Goal: Complete application form

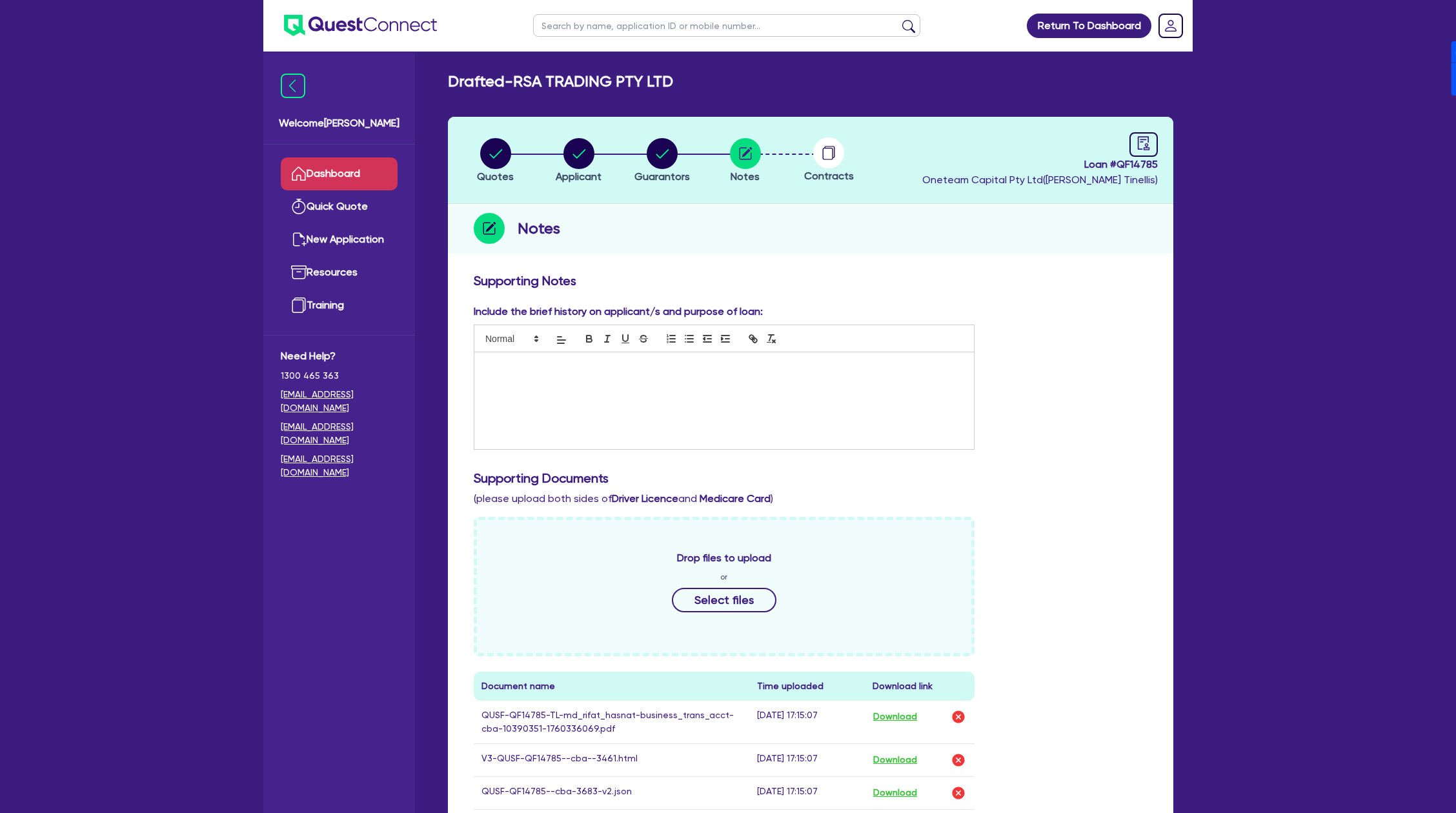
click at [340, 172] on link "Dashboard" at bounding box center [339, 174] width 117 height 33
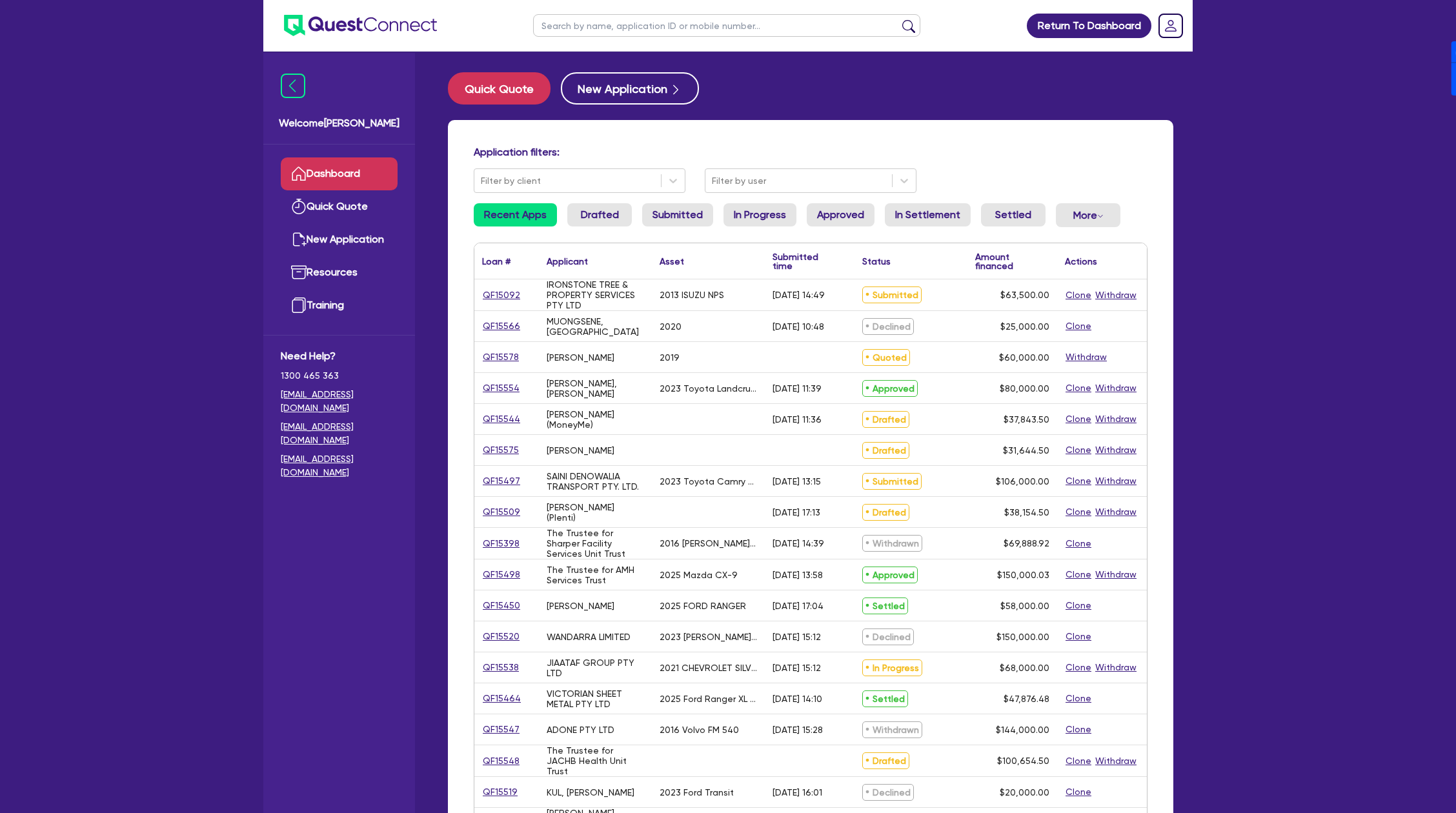
click at [605, 28] on input "text" at bounding box center [727, 25] width 387 height 23
type input "[PERSON_NAME]"
click at [898, 19] on button "submit" at bounding box center [908, 28] width 21 height 18
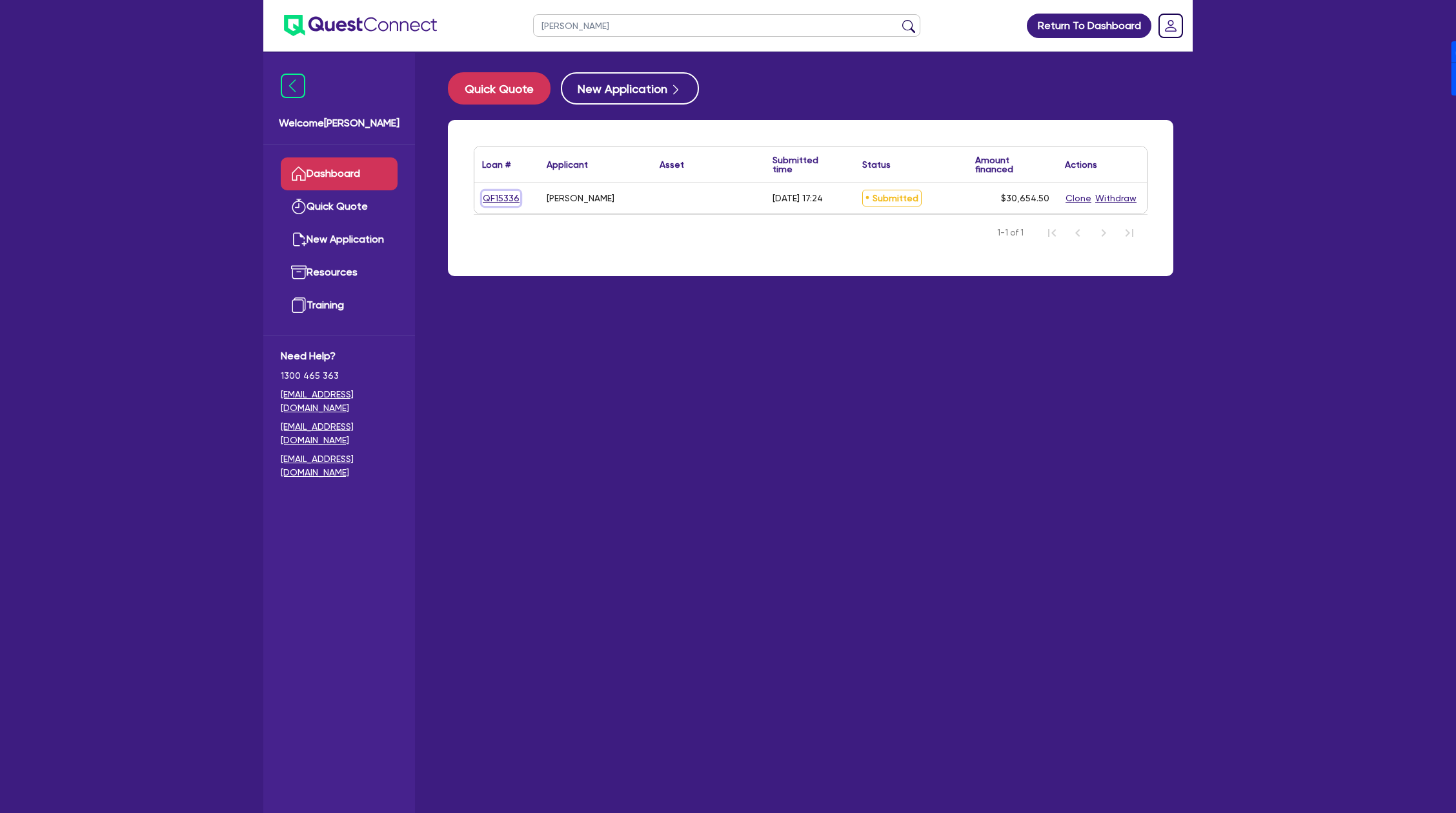
click at [494, 199] on link "QF15336" at bounding box center [502, 199] width 38 height 15
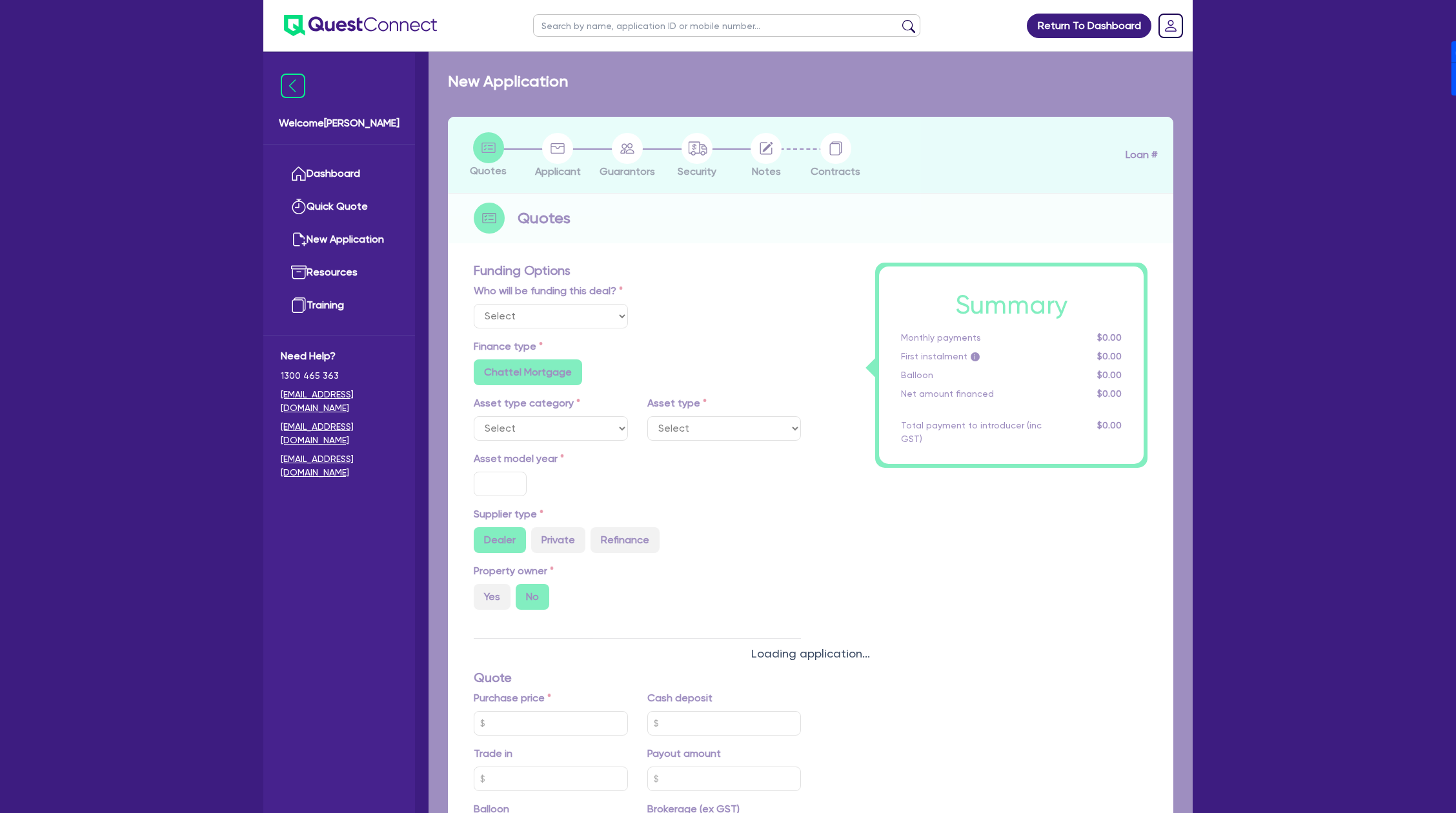
select select "Other"
radio input "false"
radio input "true"
type input "30,000"
type input "6.50"
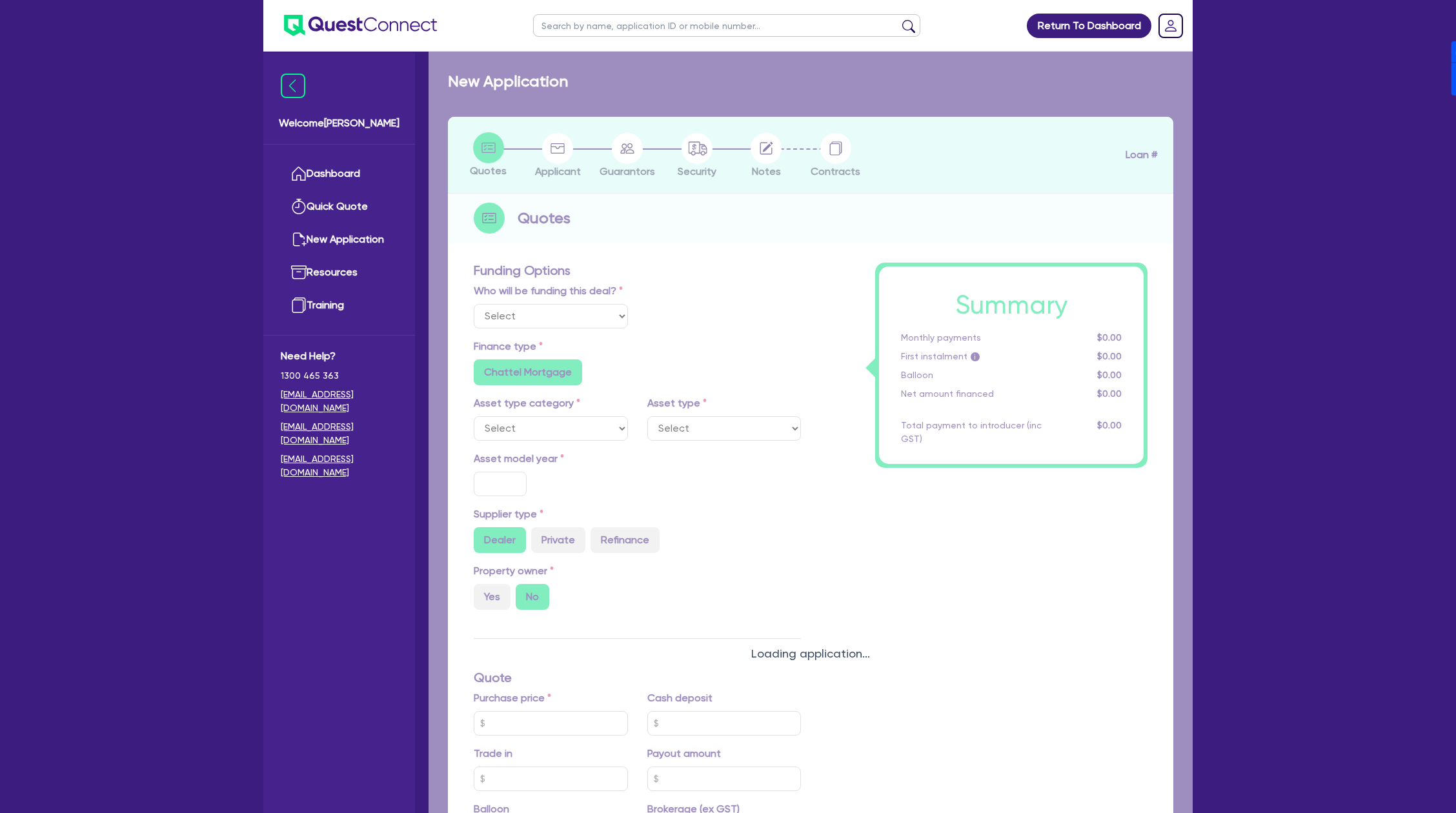
type input "1,990"
type input "17.95"
radio input "true"
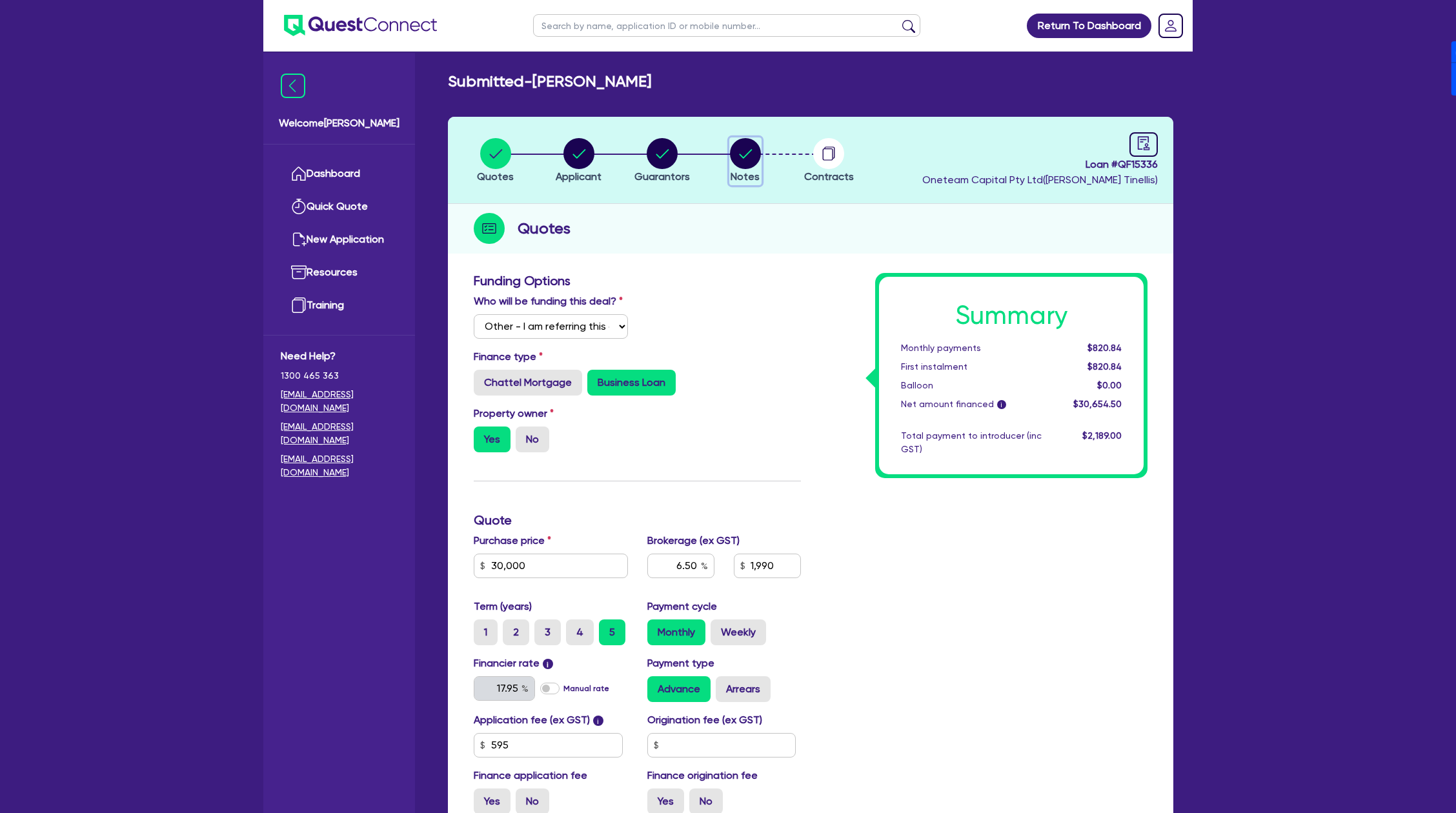
click at [745, 158] on circle "button" at bounding box center [745, 153] width 31 height 31
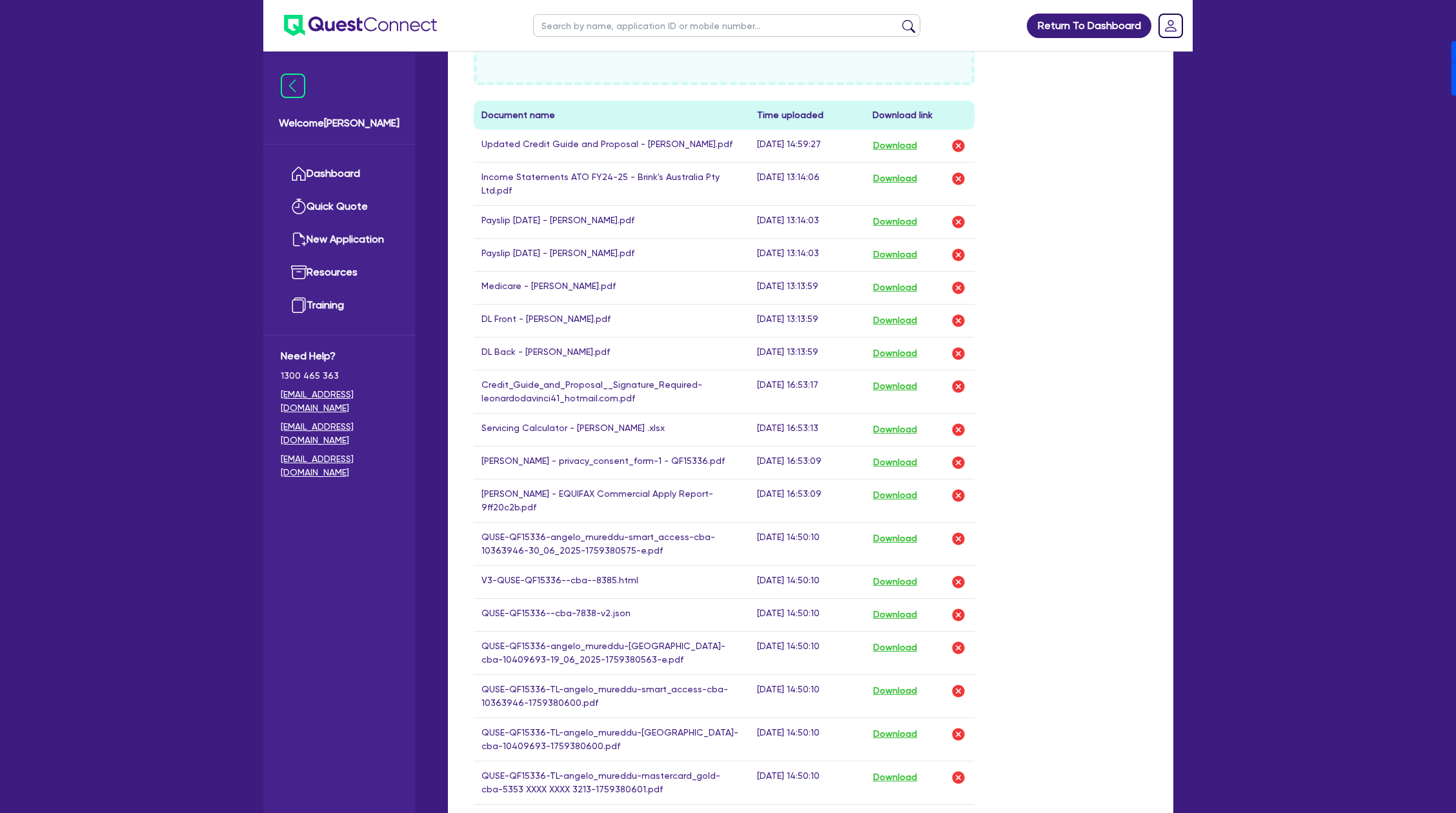
scroll to position [638, 0]
click at [899, 572] on button "Download" at bounding box center [895, 580] width 45 height 17
click at [354, 184] on link "Dashboard" at bounding box center [339, 174] width 117 height 33
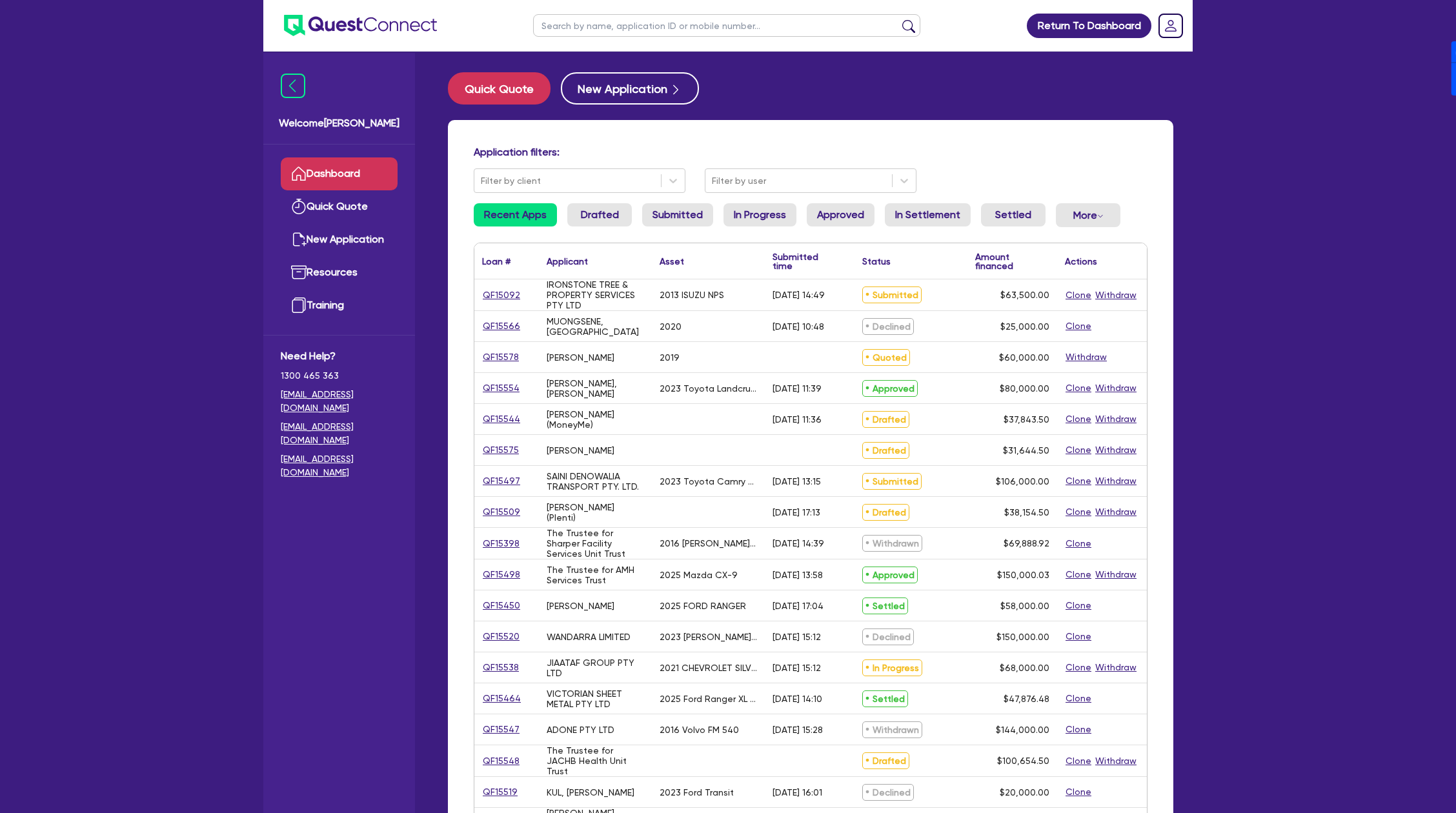
click at [725, 13] on ul at bounding box center [726, 25] width 413 height 51
click at [713, 33] on input "text" at bounding box center [727, 25] width 387 height 23
type input "[PERSON_NAME]"
click at [898, 19] on button "submit" at bounding box center [908, 28] width 21 height 18
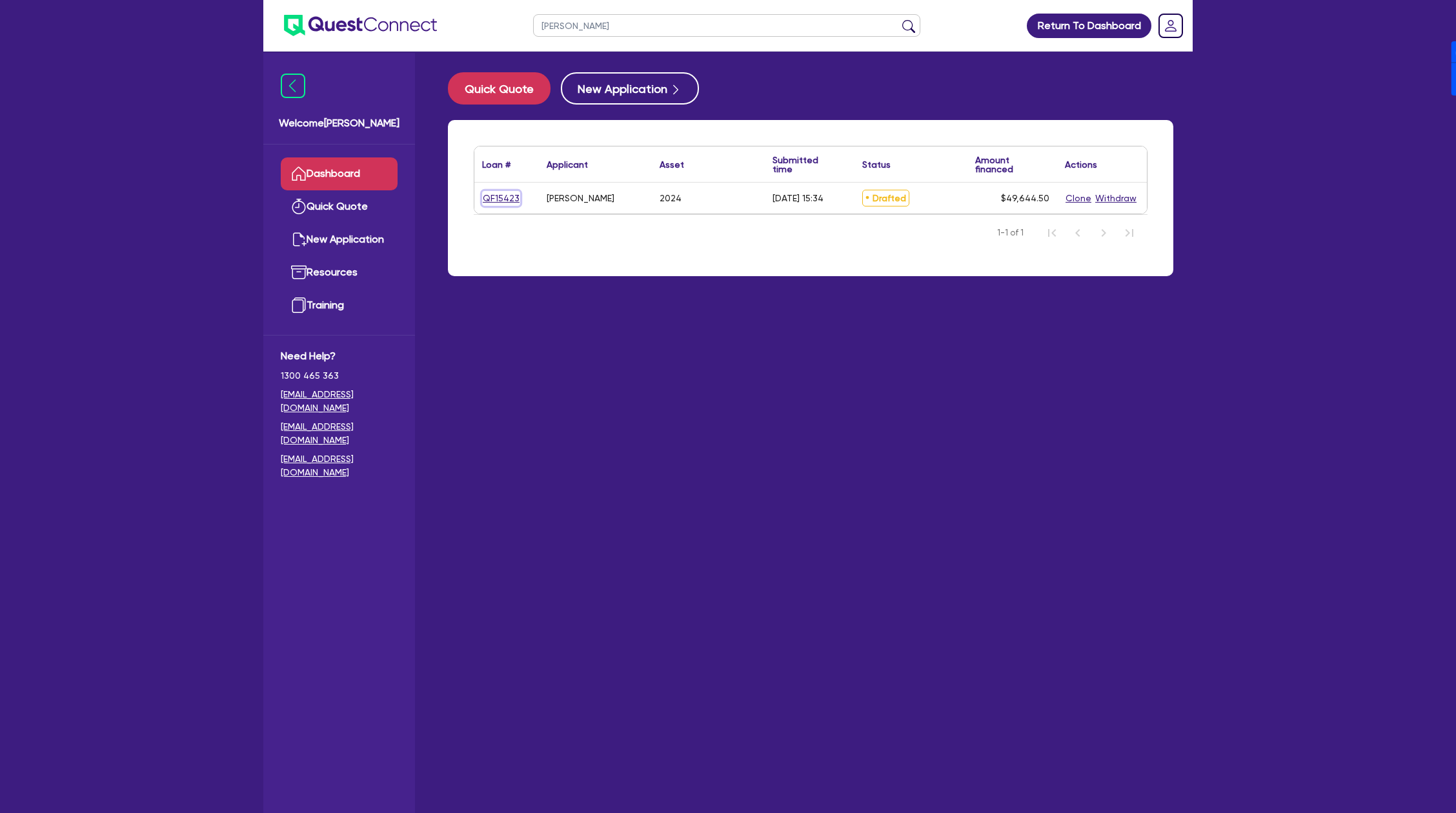
click at [508, 204] on link "QF15423" at bounding box center [502, 199] width 38 height 15
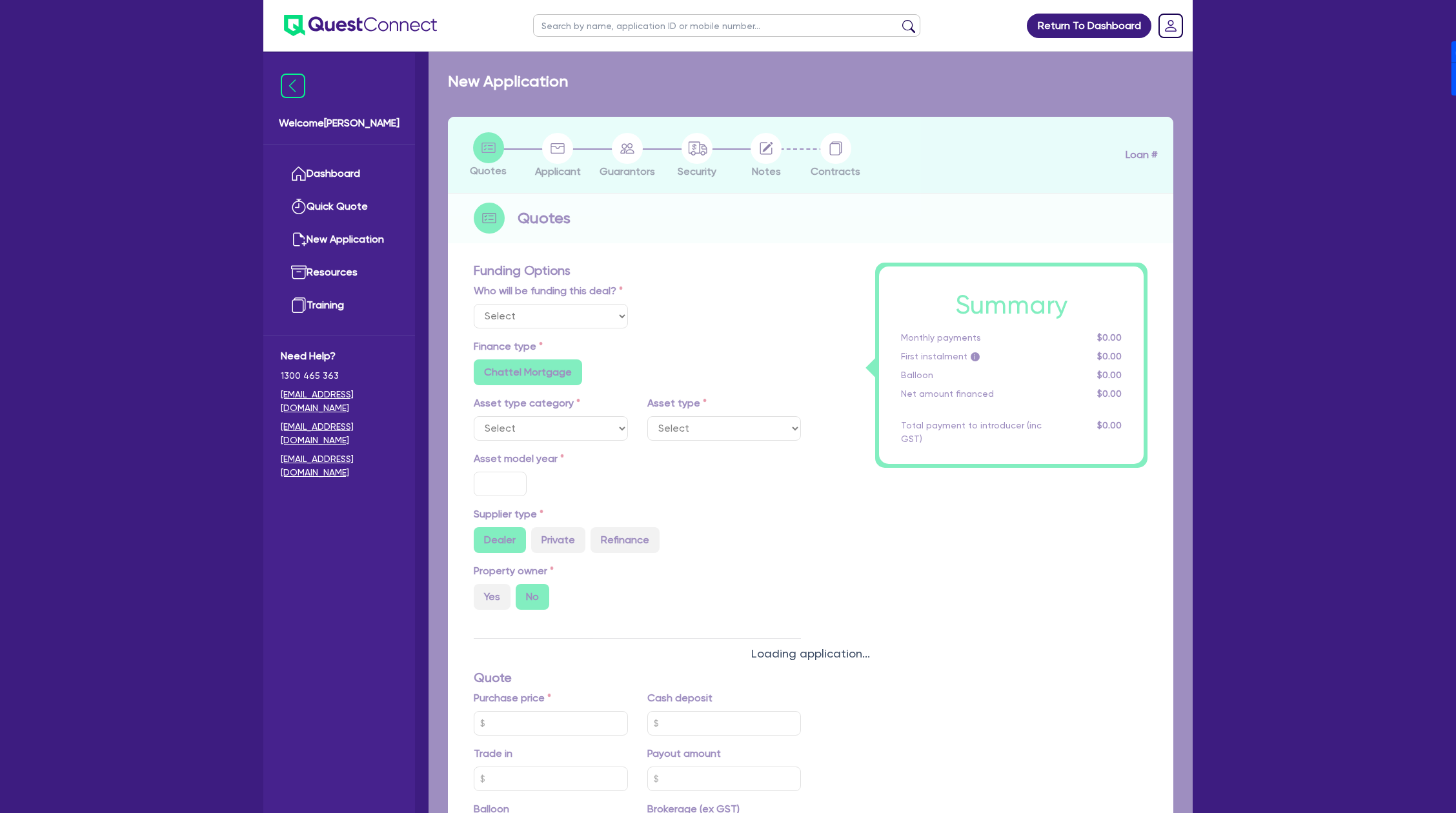
select select "Other"
select select "CARS_AND_LIGHT_TRUCKS"
type input "2024"
radio input "true"
type input "66,000"
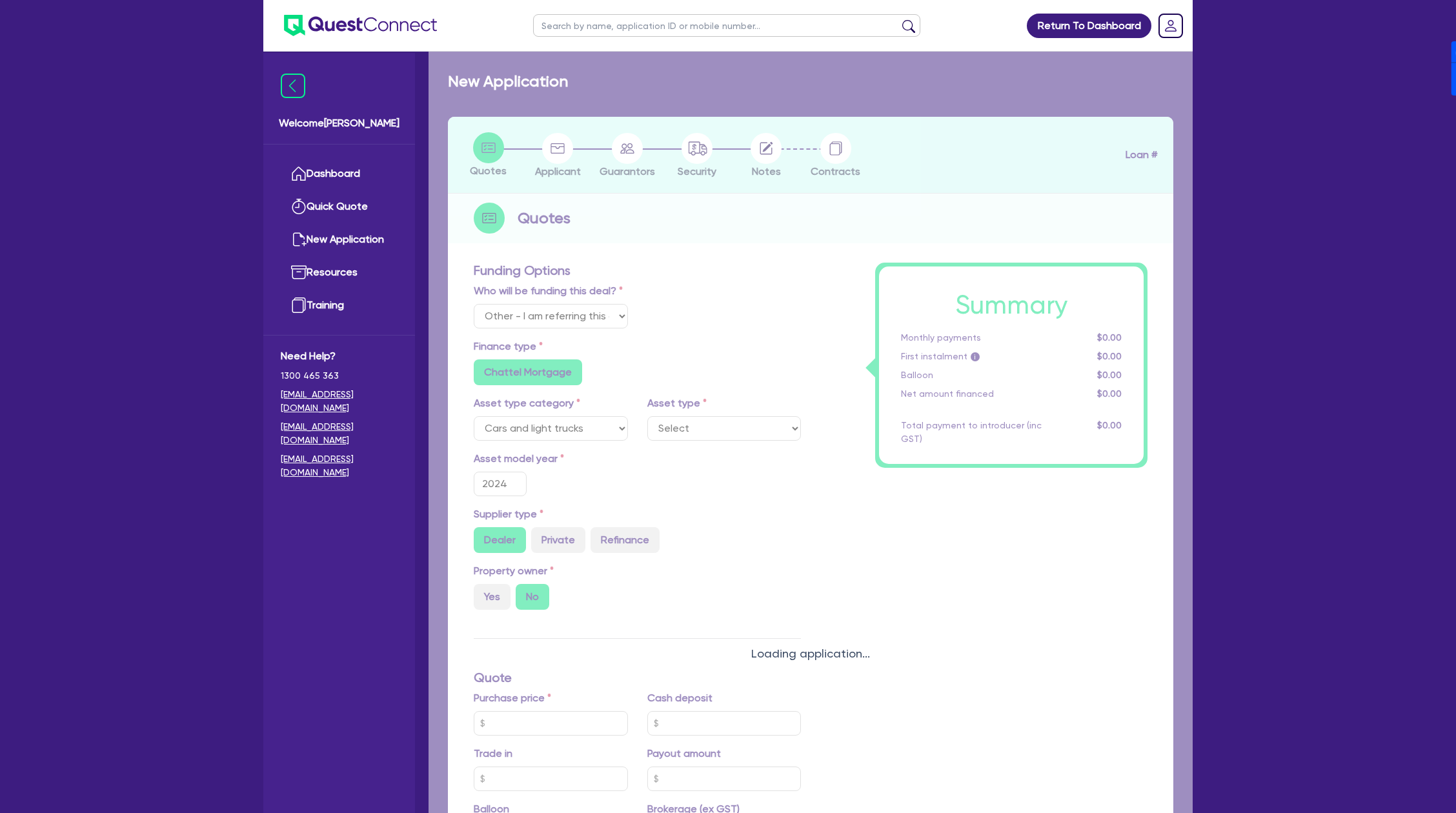
type input "18,000"
type input "4"
type input "1,985.78"
type input "17.95"
radio input "false"
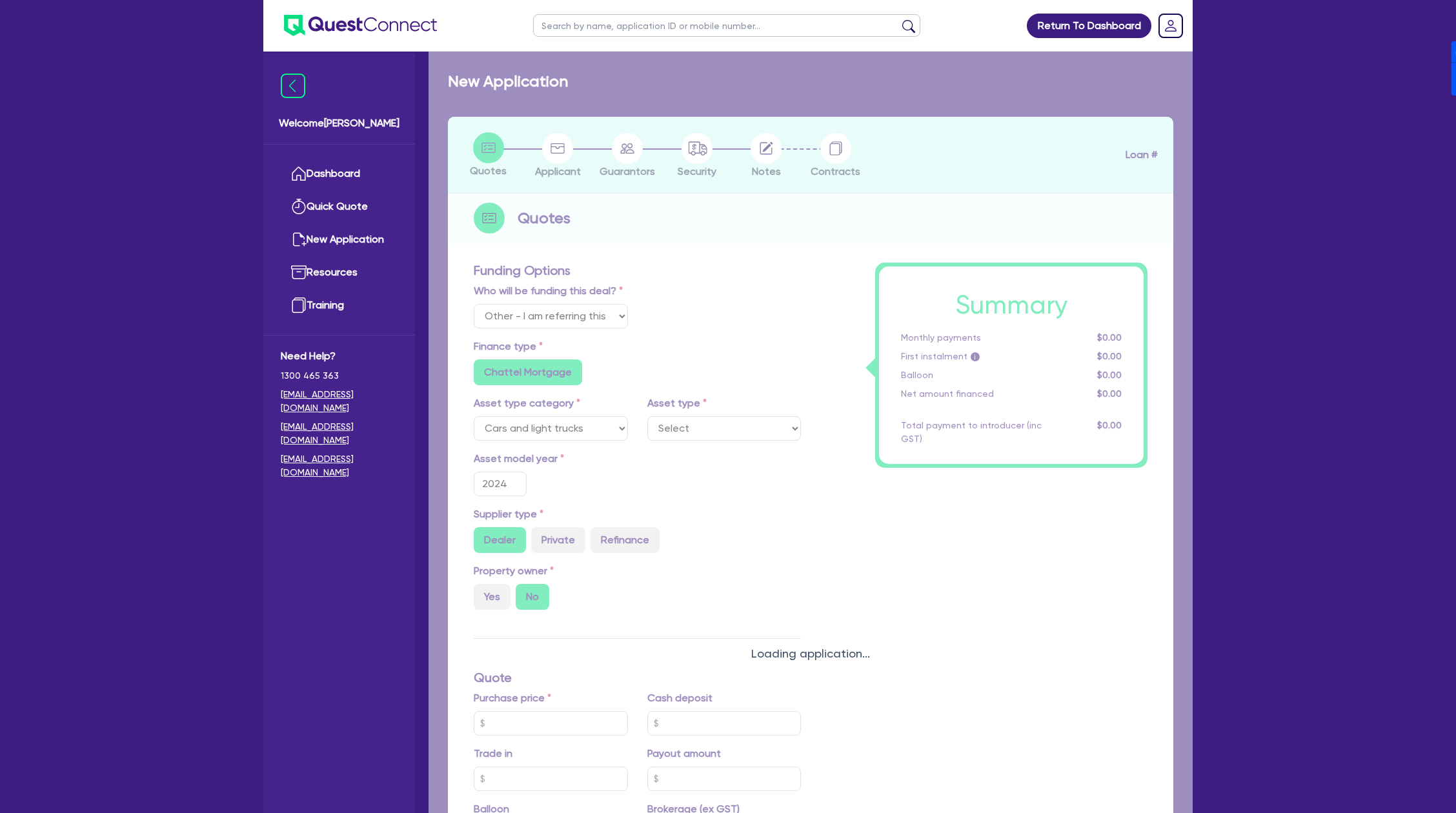
type input "900"
radio input "true"
select select "PASSENGER_VEHICLES"
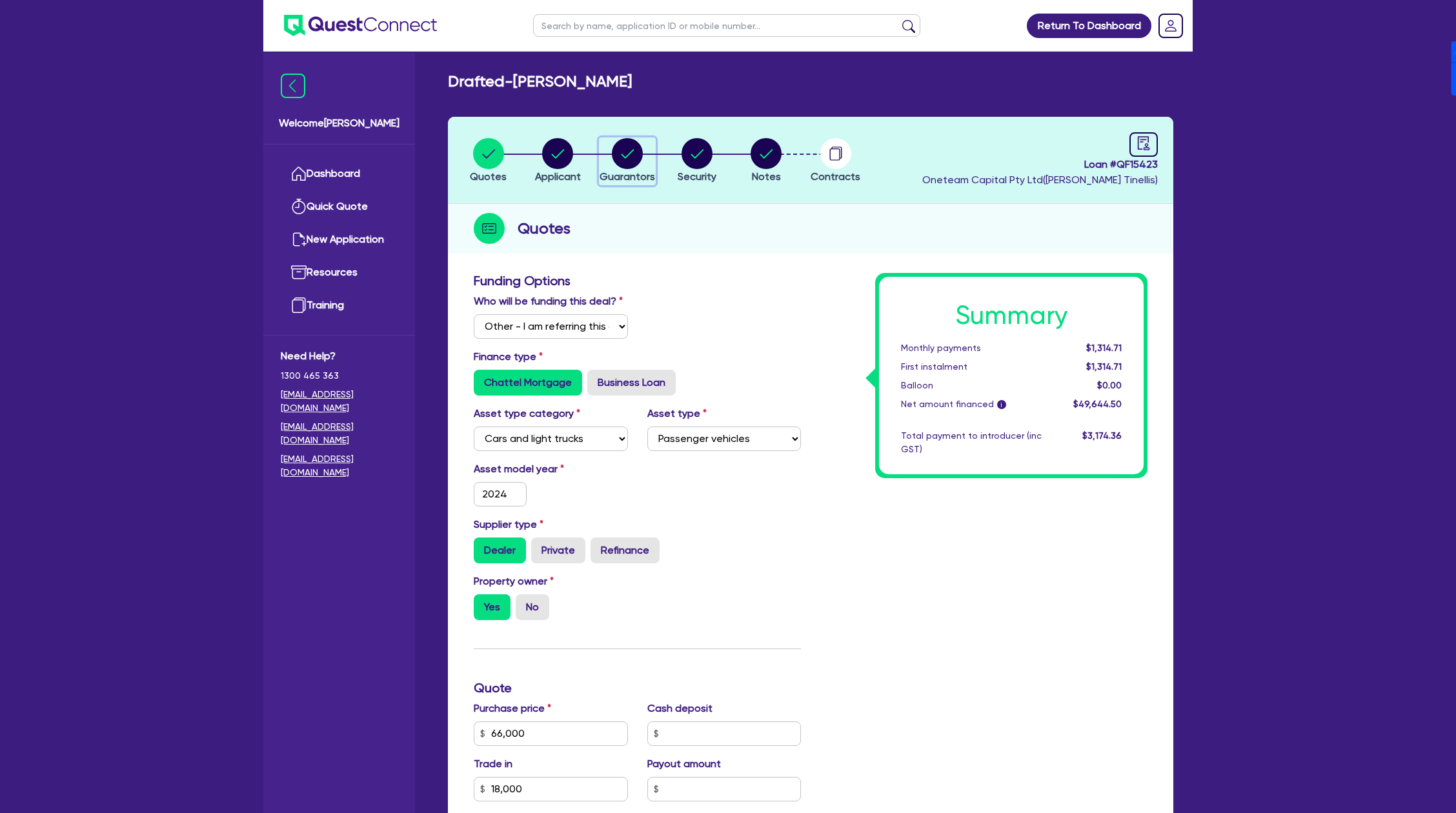
click at [628, 156] on circle "button" at bounding box center [627, 153] width 31 height 31
select select "MR"
select select "[GEOGRAPHIC_DATA]"
select select "MARRIED"
select select "PROPERTY"
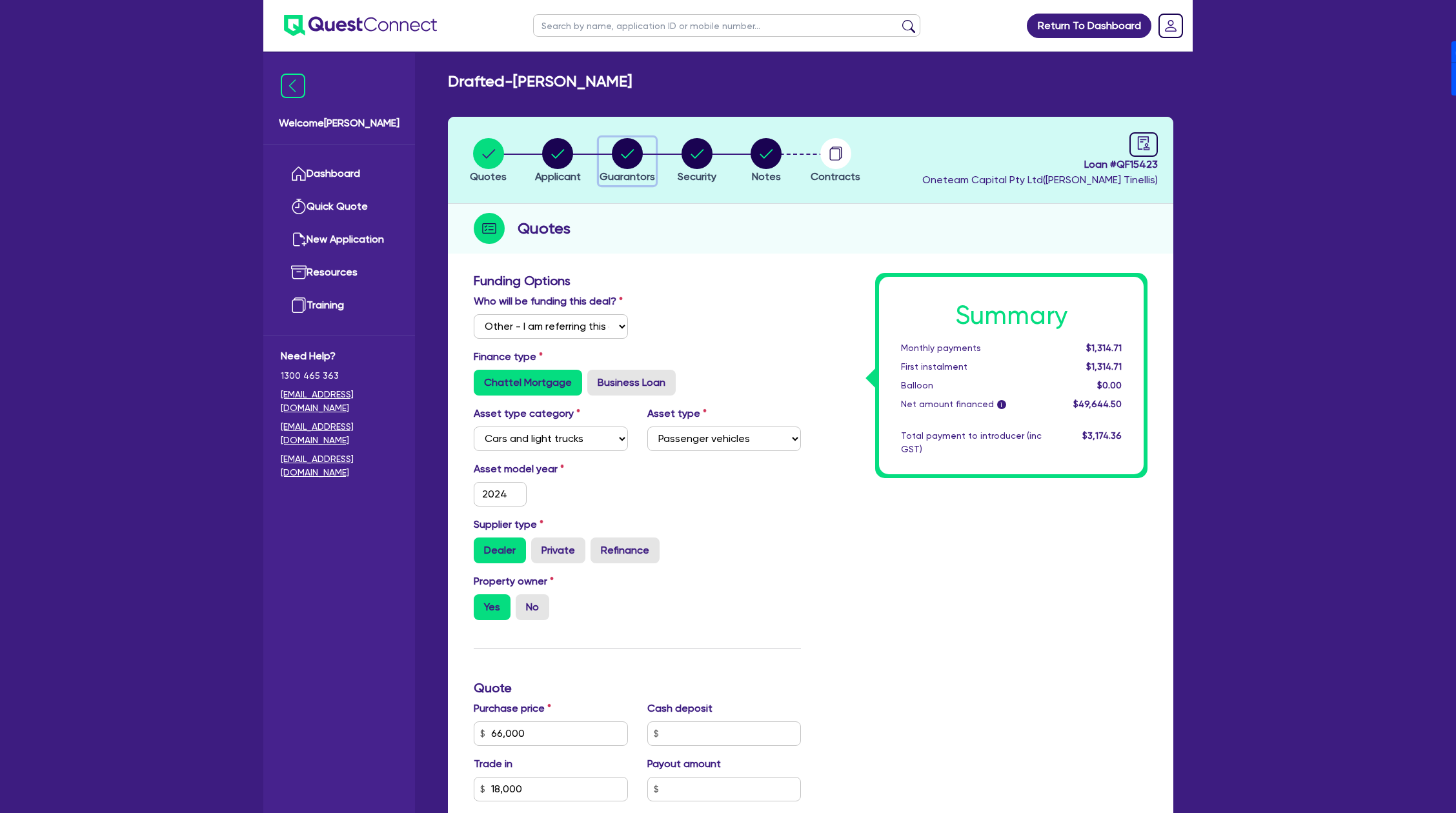
select select "INVESTMENT_PROPERTY"
select select "HOUSEHOLD_PERSONAL"
select select "VEHICLE"
select select "CASH"
select select "MORTGAGE"
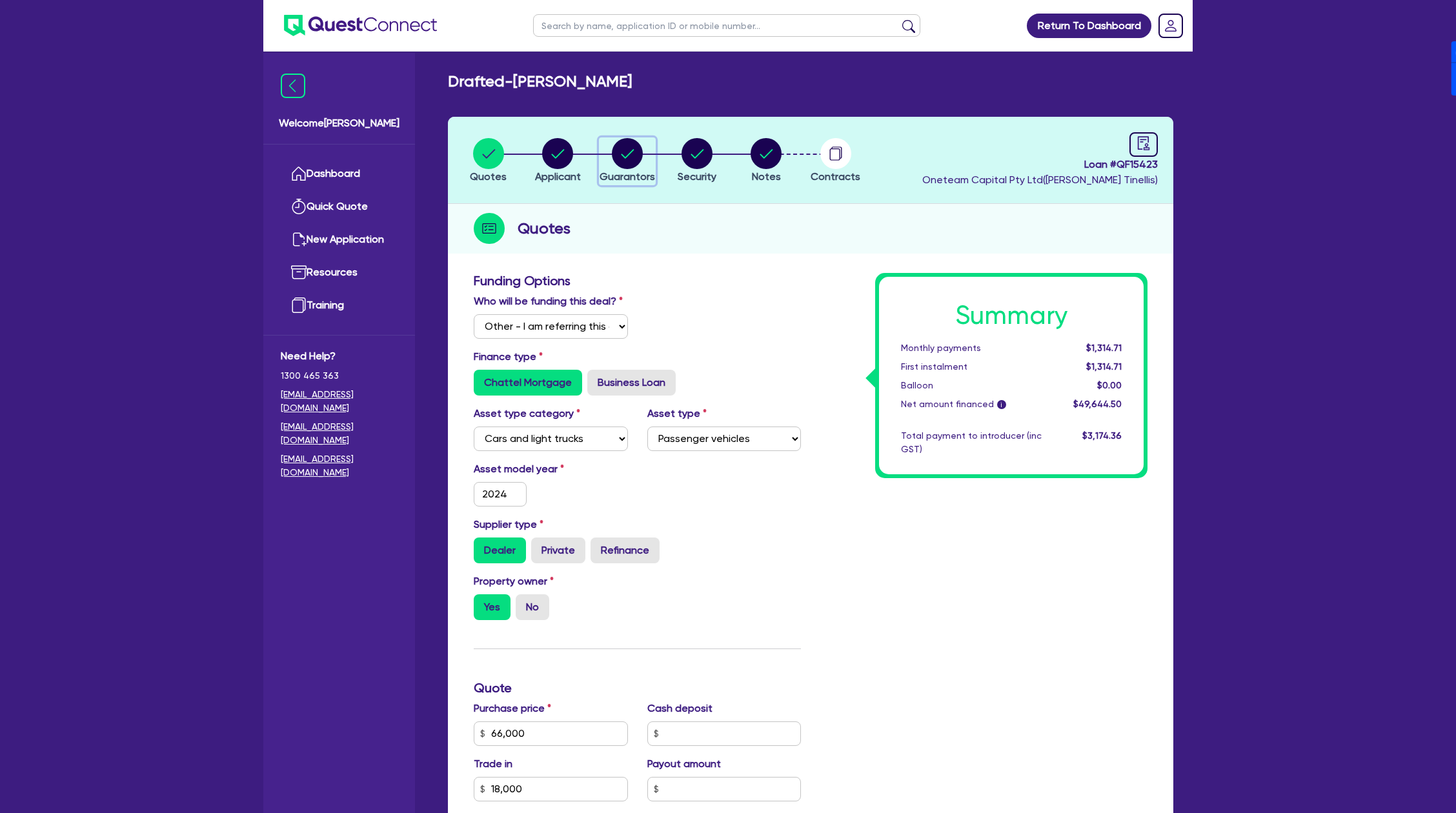
select select "INVESTMENT_PROPERTY_LOAN"
select select "CREDIT_CARD"
select select "MRS"
select select "[GEOGRAPHIC_DATA]"
select select "MARRIED"
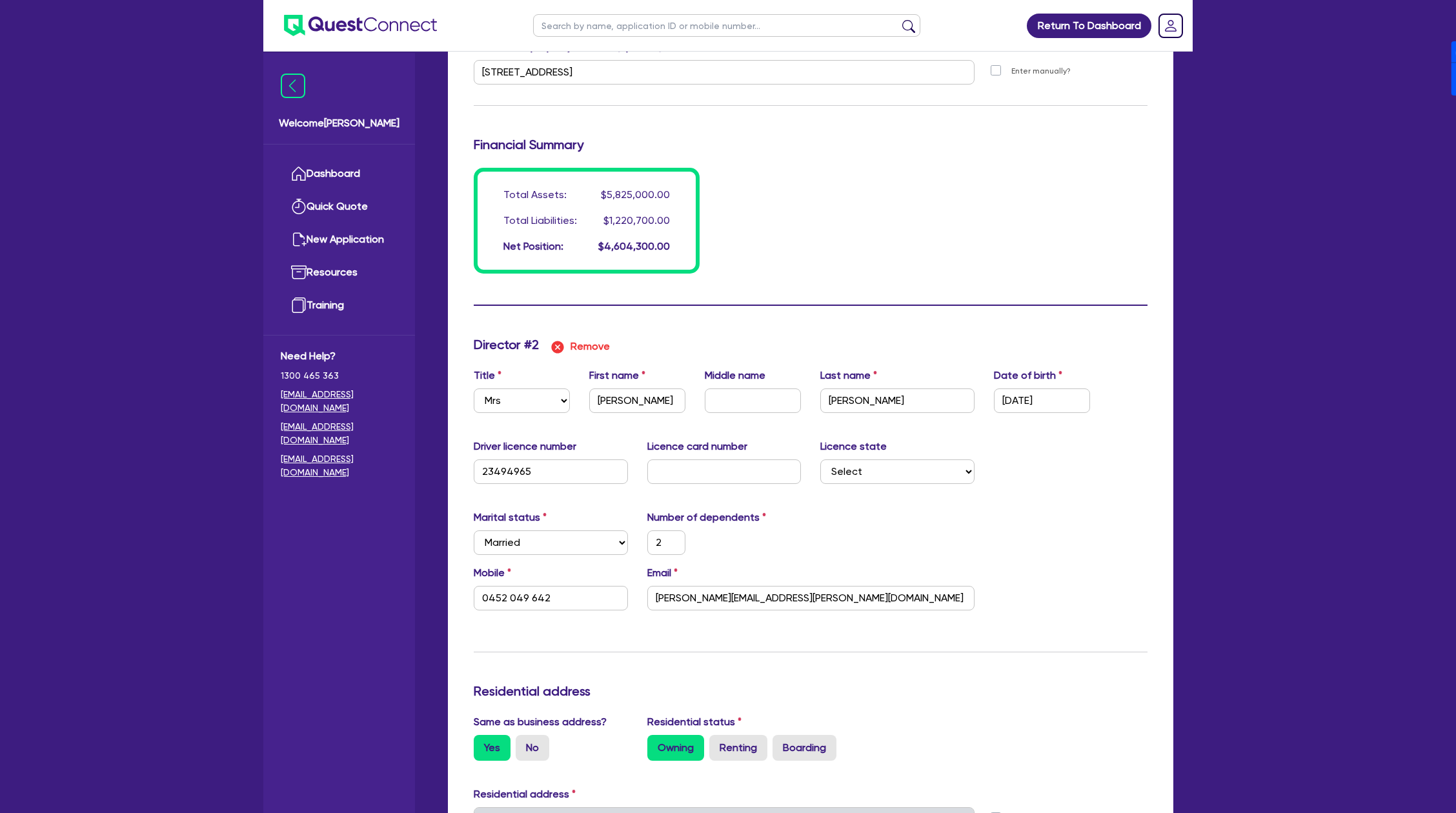
scroll to position [1260, 0]
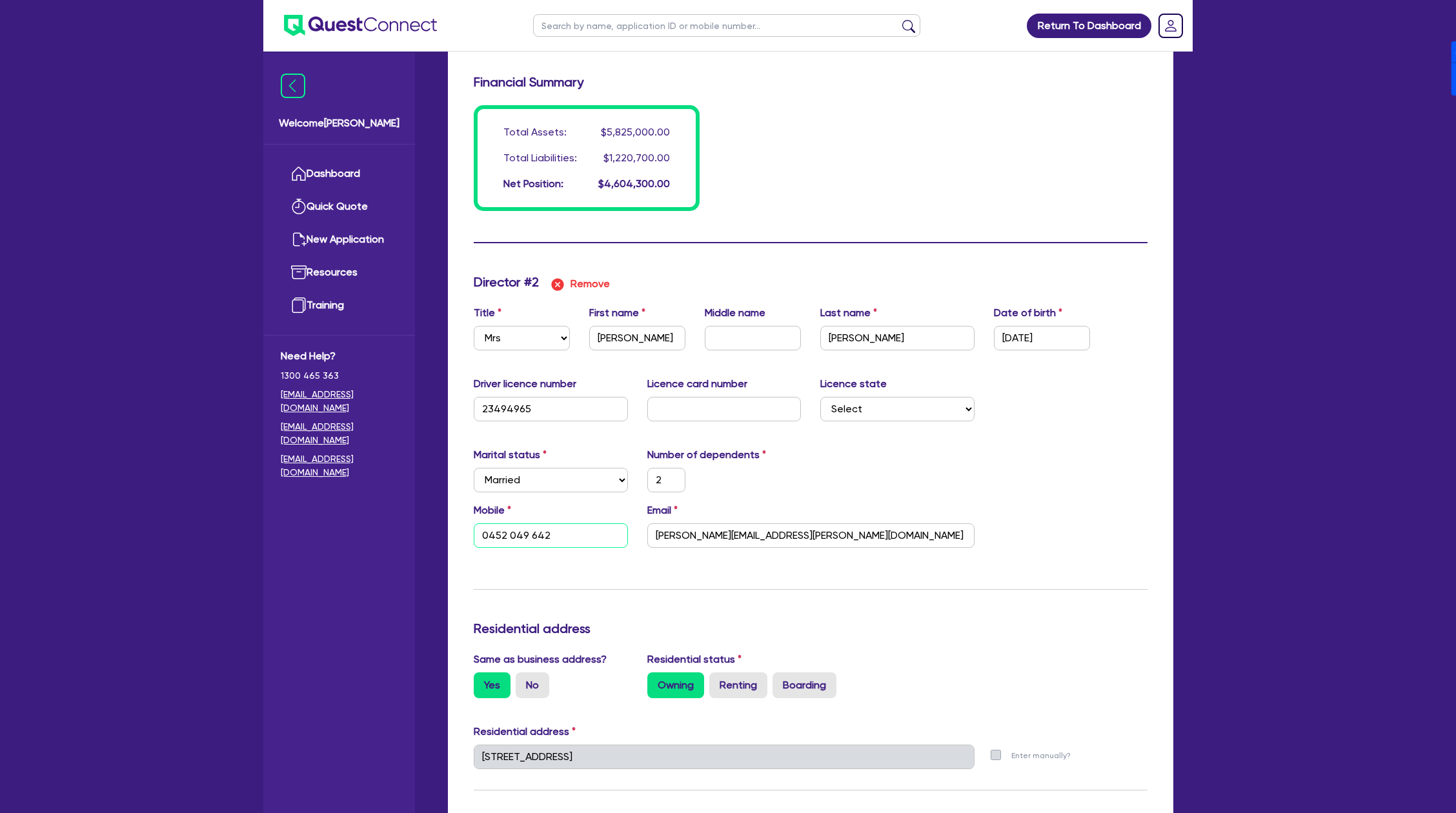
click at [573, 529] on input "0452 049 642" at bounding box center [550, 535] width 154 height 24
click at [695, 184] on div "Total Assets: $5,825,000.00 Total Liabilities: $1,220,700.00 Net Position: $4,6…" at bounding box center [586, 158] width 226 height 106
